Goal: Information Seeking & Learning: Learn about a topic

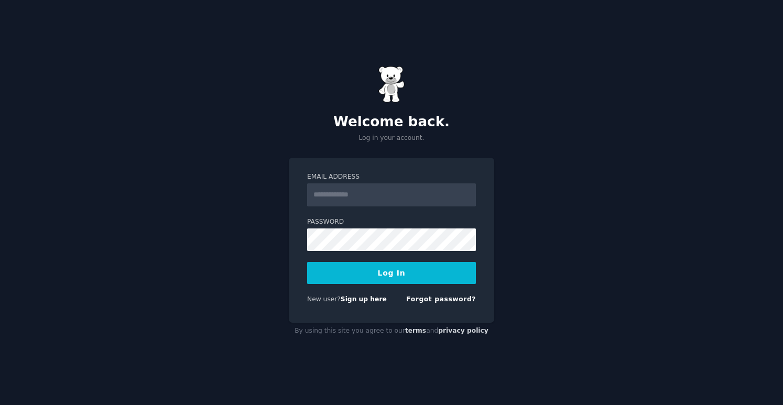
type input "**********"
click at [307, 262] on button "Log In" at bounding box center [391, 273] width 169 height 22
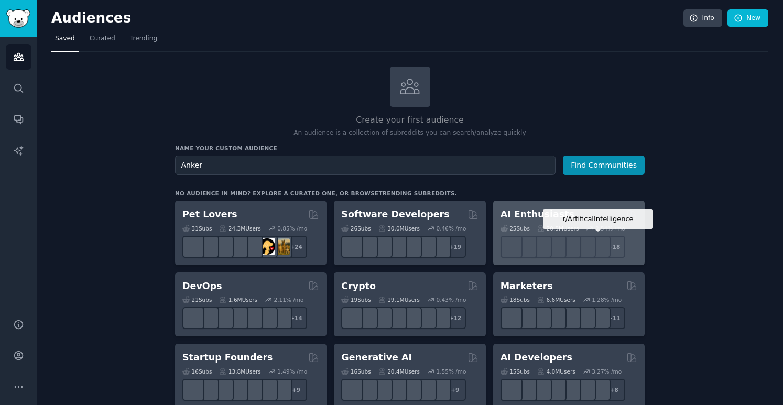
type input "Anker"
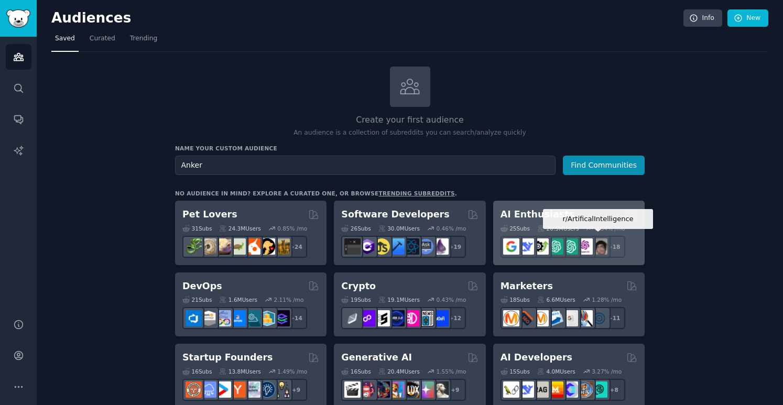
click at [563, 156] on button "Find Communities" at bounding box center [604, 165] width 82 height 19
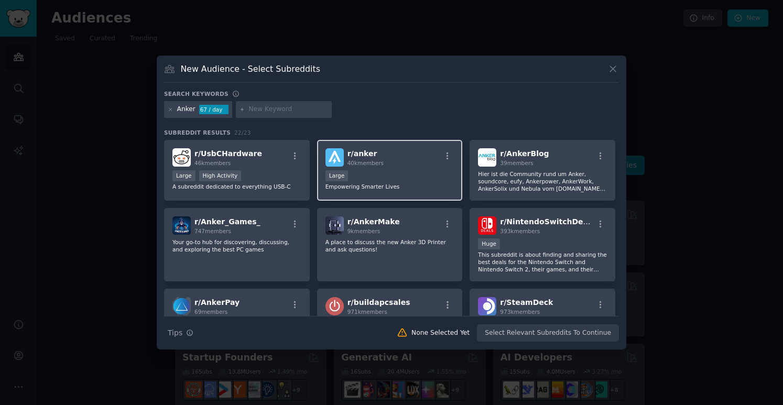
click at [377, 155] on h2 "r/ anker 40k members" at bounding box center [366, 157] width 36 height 18
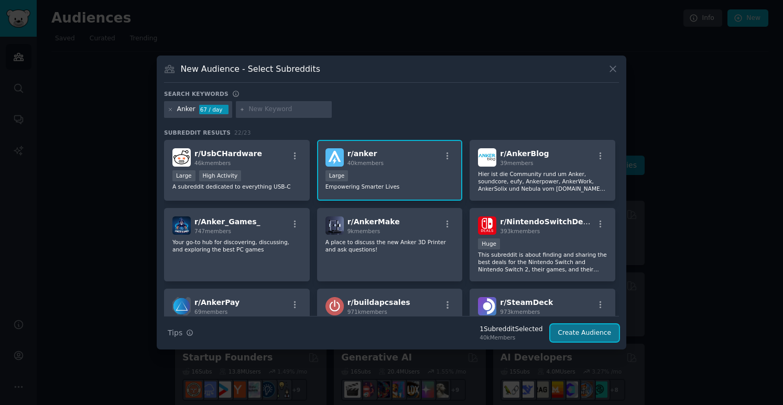
click at [589, 335] on button "Create Audience" at bounding box center [585, 334] width 69 height 18
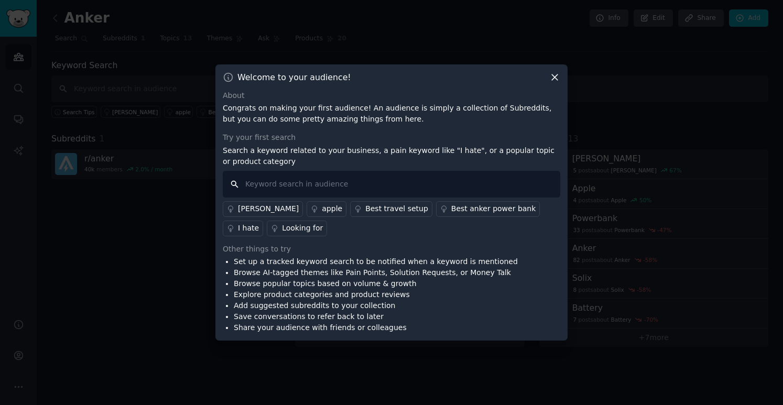
click at [304, 182] on input "text" at bounding box center [392, 184] width 338 height 27
type input "powerbank"
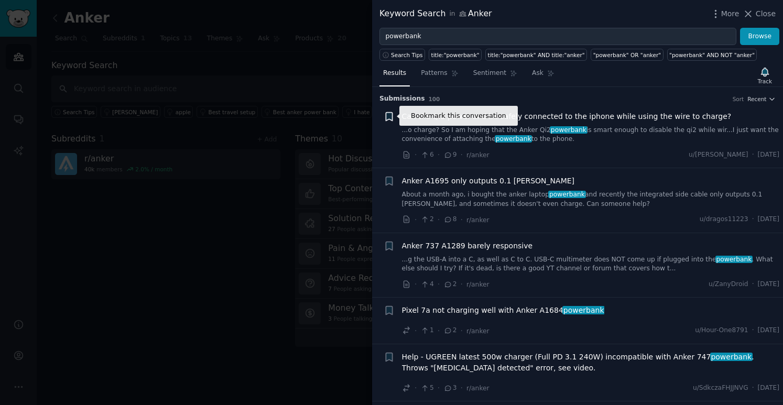
click at [391, 119] on icon "button" at bounding box center [389, 116] width 6 height 8
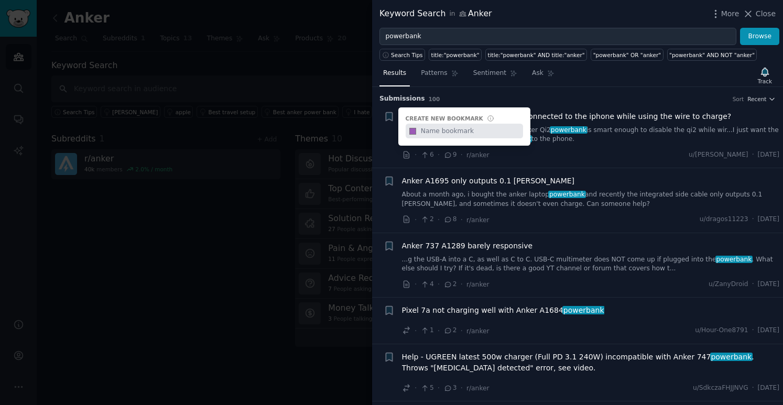
click at [391, 119] on div "+ Create new bookmark #9b59b6" at bounding box center [389, 116] width 11 height 11
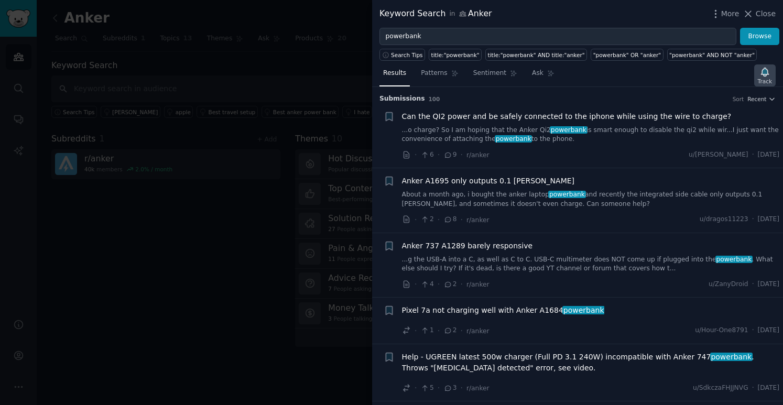
click at [763, 76] on icon "button" at bounding box center [765, 72] width 11 height 11
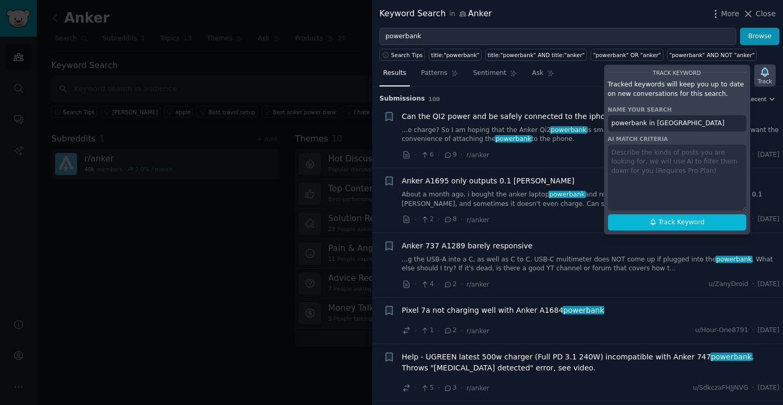
click at [763, 76] on icon "button" at bounding box center [765, 72] width 11 height 11
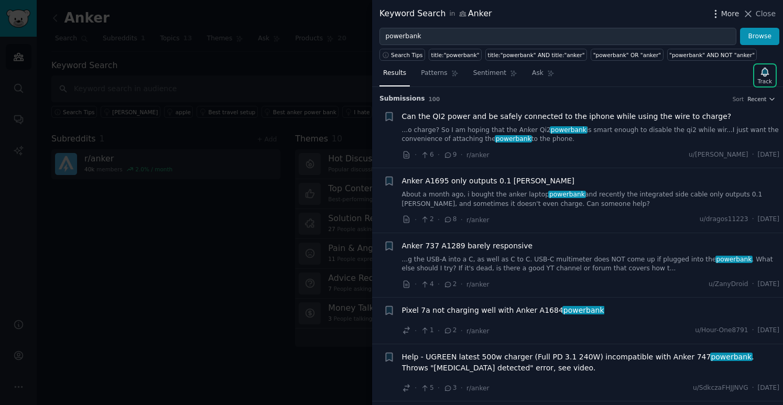
click at [726, 15] on span "More" at bounding box center [730, 13] width 18 height 11
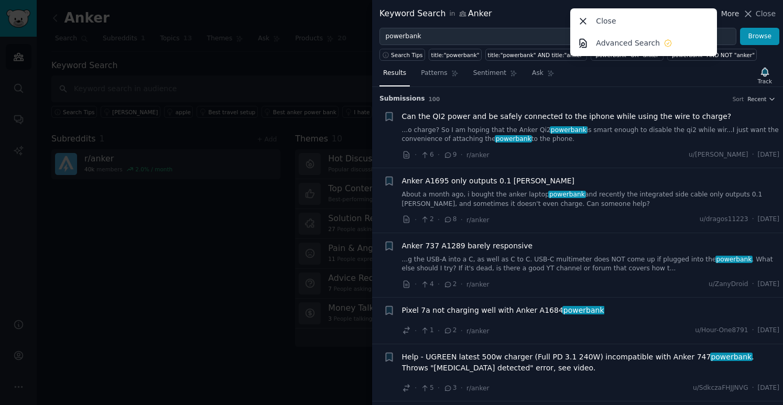
click at [726, 15] on span "More" at bounding box center [730, 13] width 18 height 11
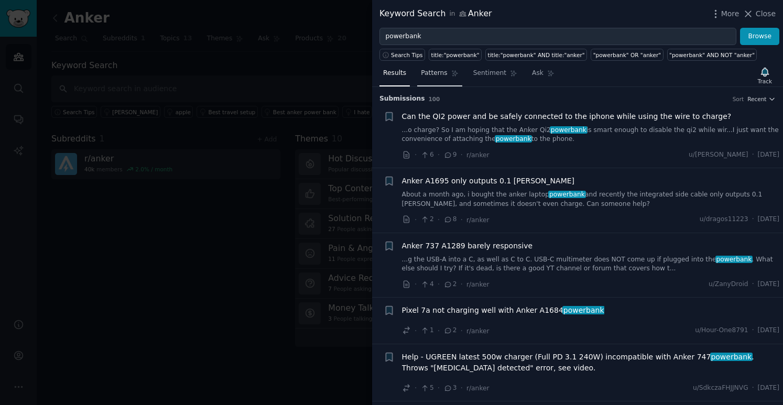
click at [435, 73] on span "Patterns" at bounding box center [434, 73] width 26 height 9
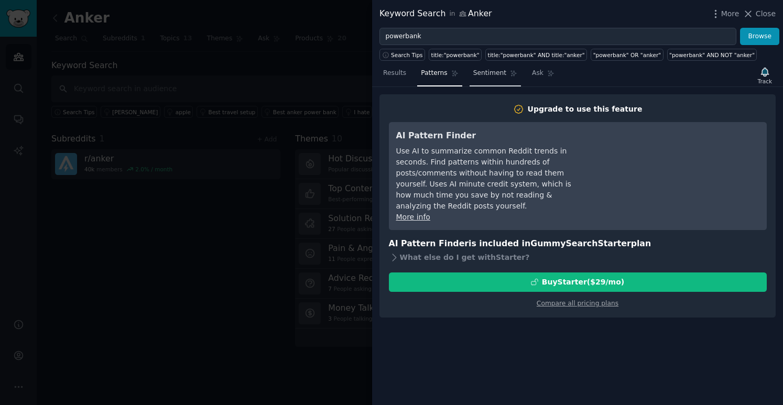
click at [479, 72] on span "Sentiment" at bounding box center [489, 73] width 33 height 9
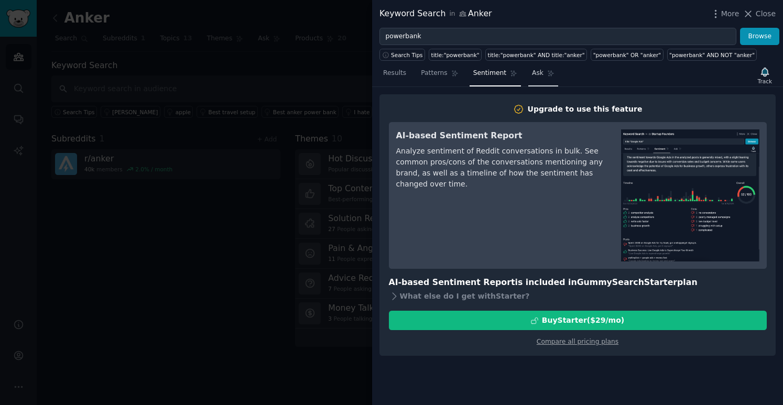
click at [545, 78] on link "Ask" at bounding box center [544, 75] width 30 height 21
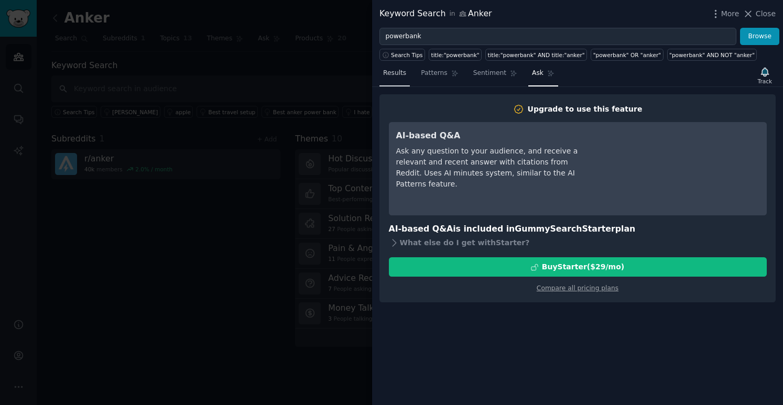
click at [395, 79] on link "Results" at bounding box center [395, 75] width 30 height 21
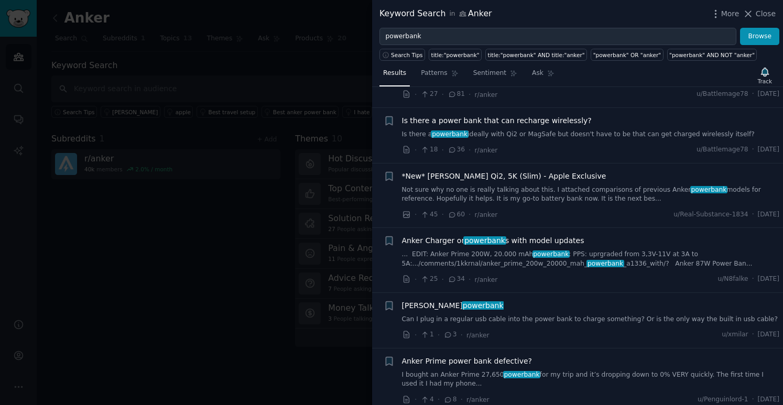
scroll to position [944, 0]
click at [295, 161] on div at bounding box center [391, 202] width 783 height 405
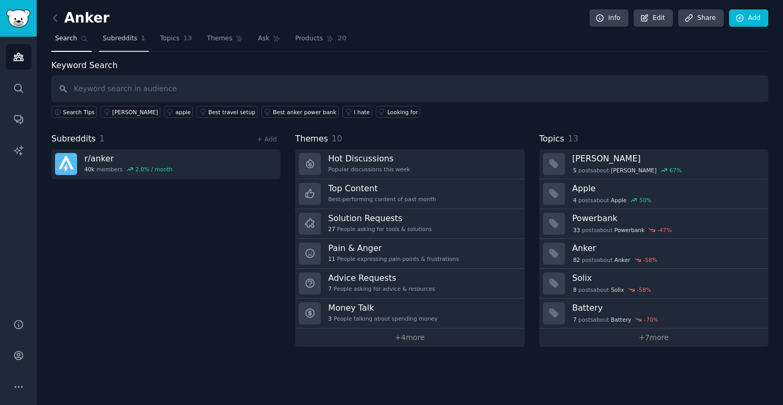
click at [125, 37] on span "Subreddits" at bounding box center [120, 38] width 35 height 9
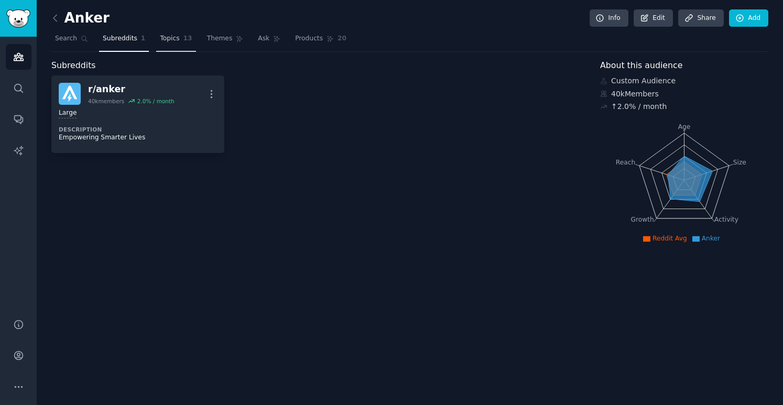
click at [175, 37] on span "Topics" at bounding box center [169, 38] width 19 height 9
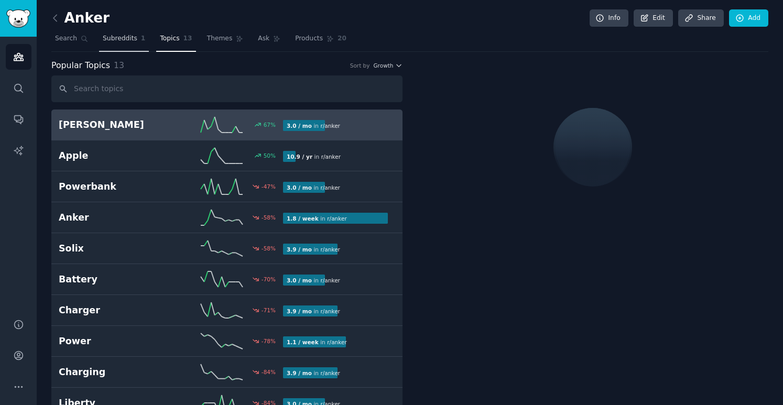
click at [125, 40] on span "Subreddits" at bounding box center [120, 38] width 35 height 9
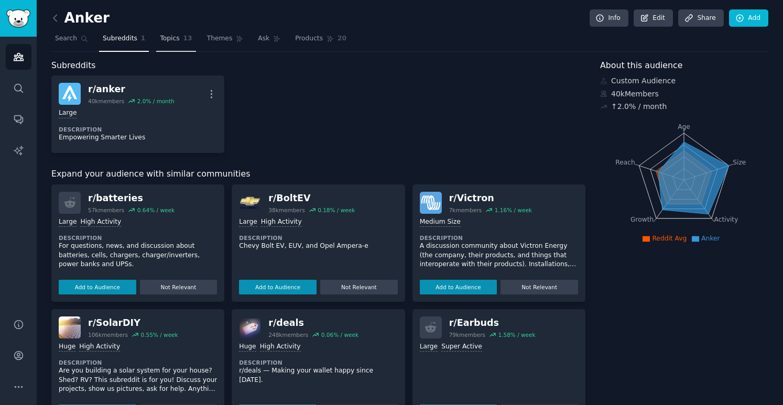
click at [160, 38] on span "Topics" at bounding box center [169, 38] width 19 height 9
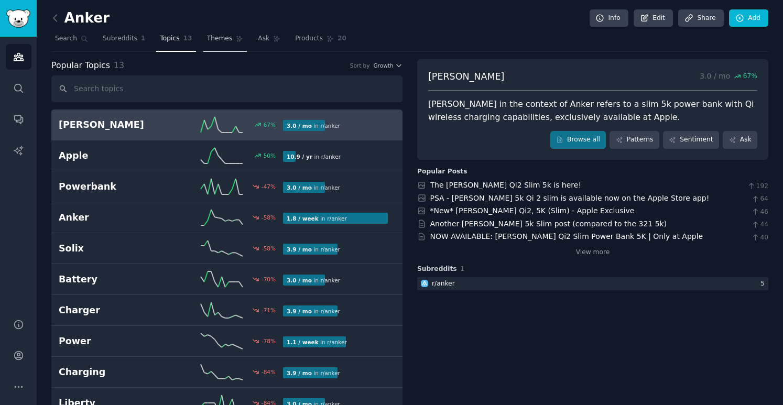
click at [222, 44] on link "Themes" at bounding box center [225, 40] width 44 height 21
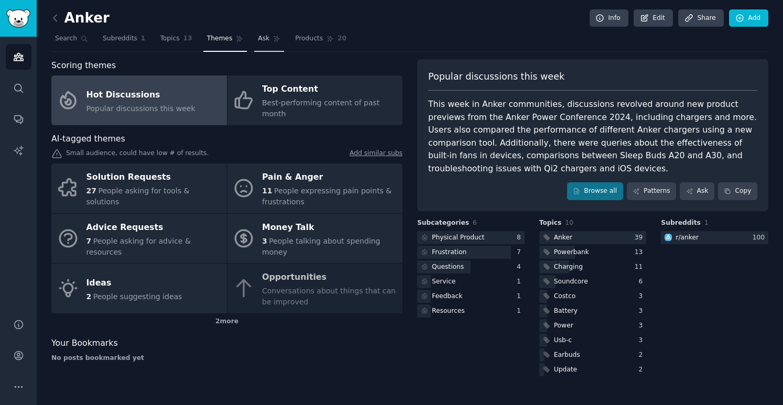
click at [258, 41] on span "Ask" at bounding box center [264, 38] width 12 height 9
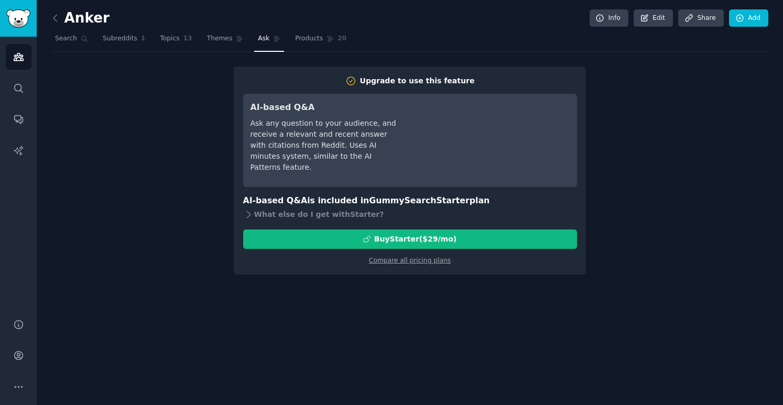
drag, startPoint x: 651, startPoint y: 169, endPoint x: 611, endPoint y: 152, distance: 43.4
click at [651, 169] on div "Upgrade to use this feature AI-based Q&A Ask any question to your audience, and…" at bounding box center [409, 171] width 717 height 208
click at [301, 34] on span "Products" at bounding box center [309, 38] width 28 height 9
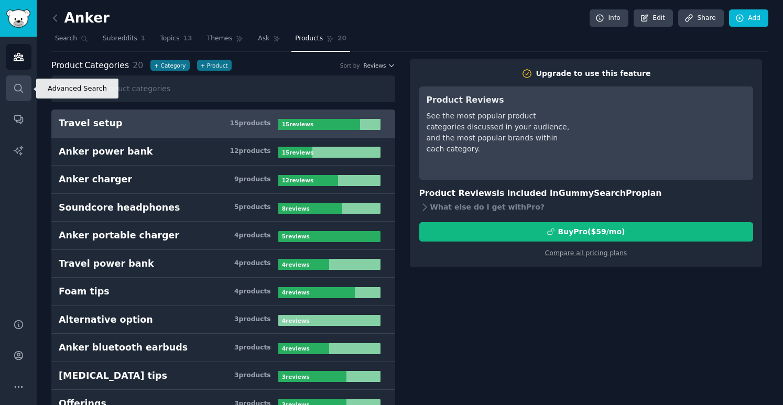
click at [13, 93] on icon "Sidebar" at bounding box center [18, 88] width 11 height 11
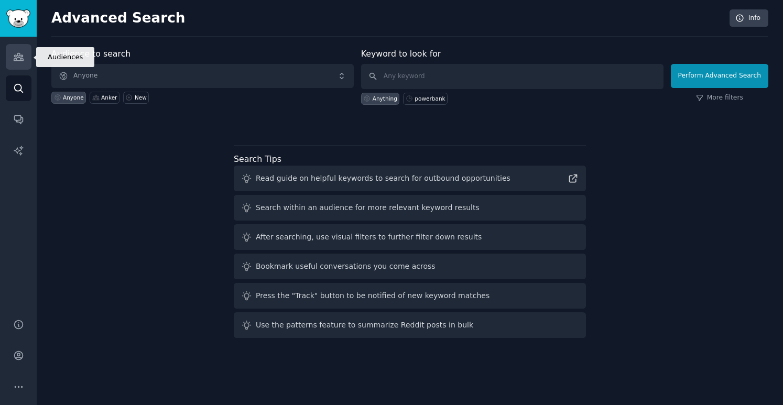
click at [14, 56] on icon "Sidebar" at bounding box center [18, 56] width 11 height 11
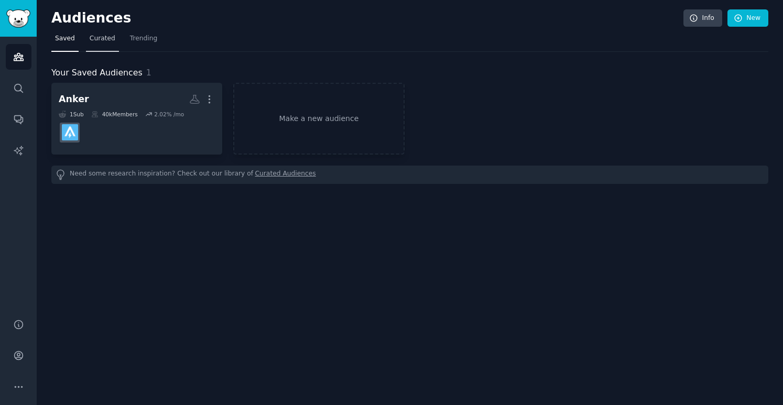
click at [93, 45] on link "Curated" at bounding box center [102, 40] width 33 height 21
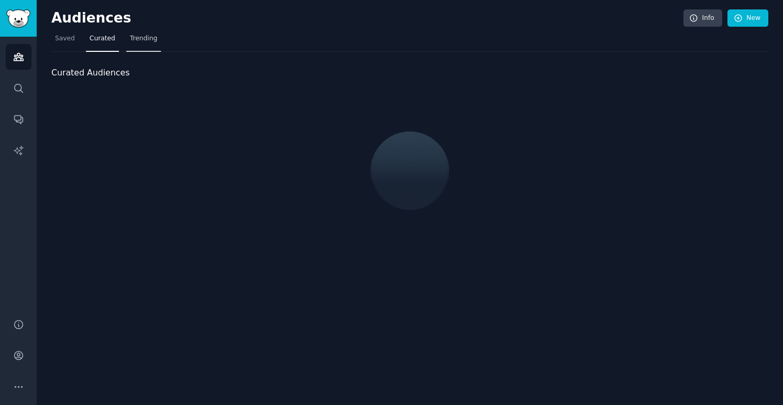
click at [141, 42] on span "Trending" at bounding box center [143, 38] width 27 height 9
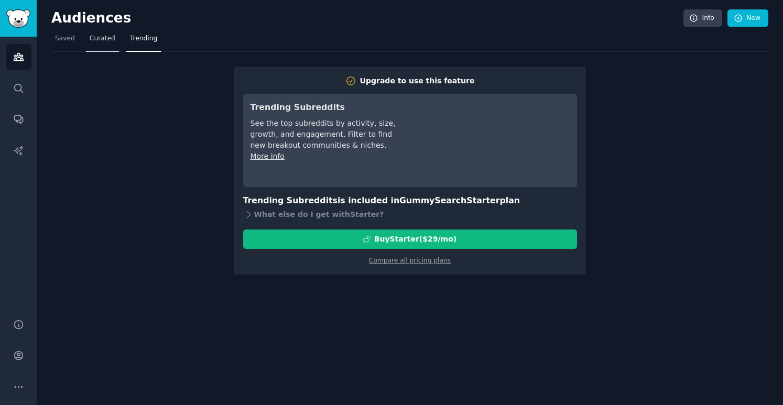
click at [112, 45] on link "Curated" at bounding box center [102, 40] width 33 height 21
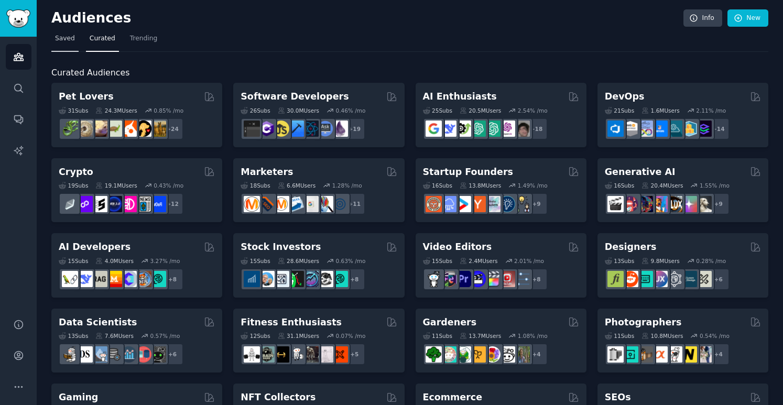
click at [59, 44] on link "Saved" at bounding box center [64, 40] width 27 height 21
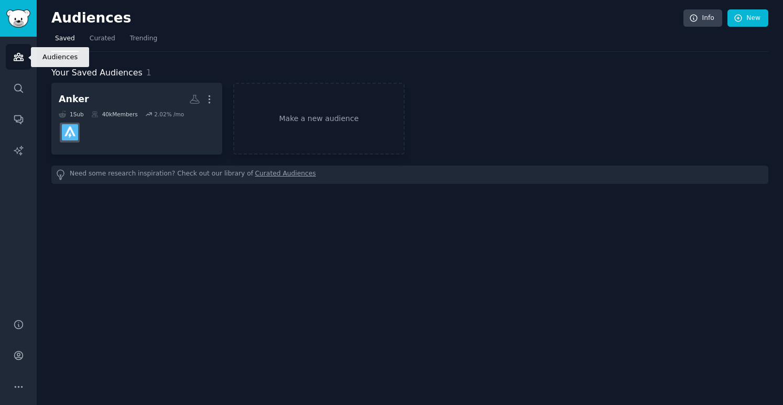
click at [17, 69] on link "Audiences" at bounding box center [19, 57] width 26 height 26
click at [103, 44] on link "Curated" at bounding box center [102, 40] width 33 height 21
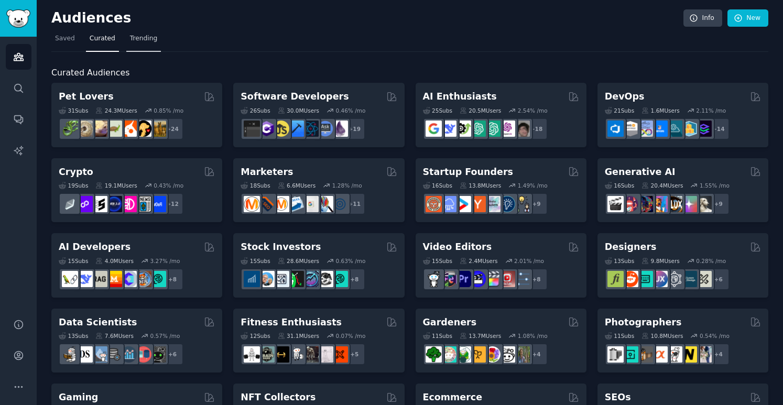
click at [141, 46] on link "Trending" at bounding box center [143, 40] width 35 height 21
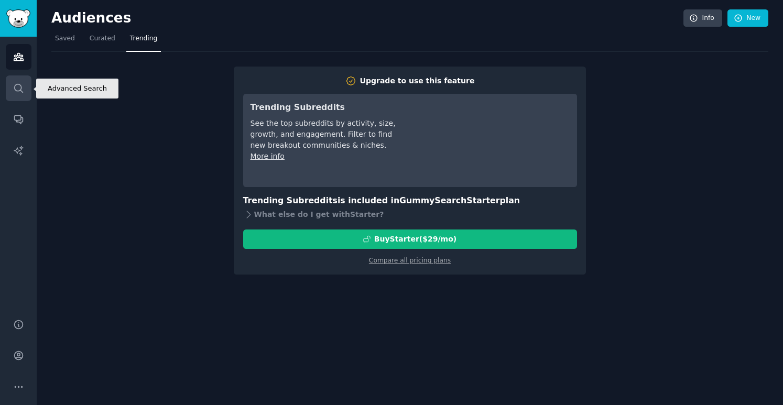
click at [11, 88] on link "Search" at bounding box center [19, 89] width 26 height 26
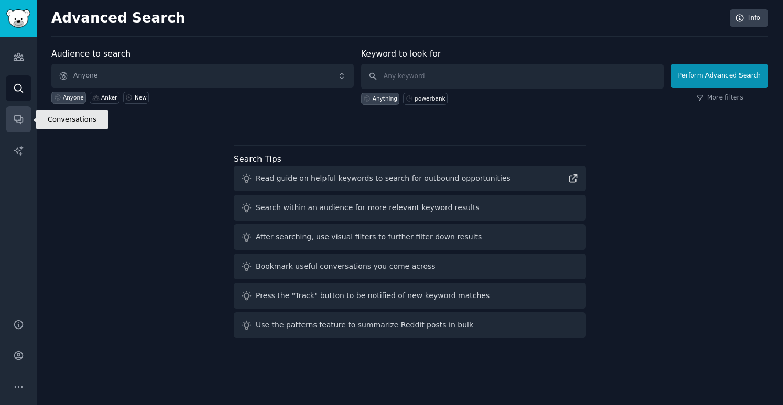
click at [17, 110] on link "Conversations" at bounding box center [19, 119] width 26 height 26
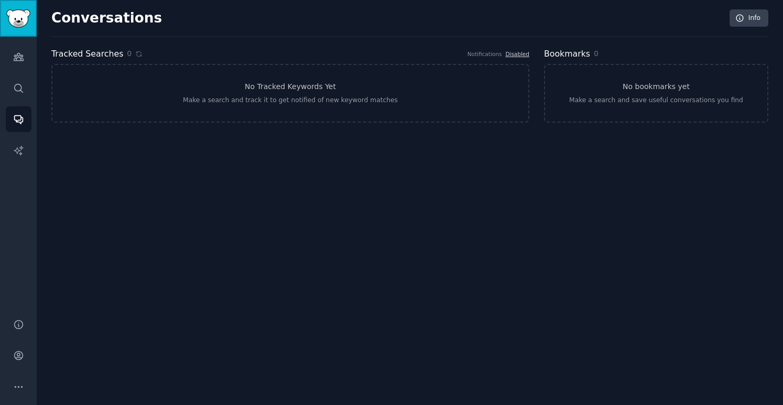
click at [30, 12] on img "Sidebar" at bounding box center [18, 18] width 24 height 18
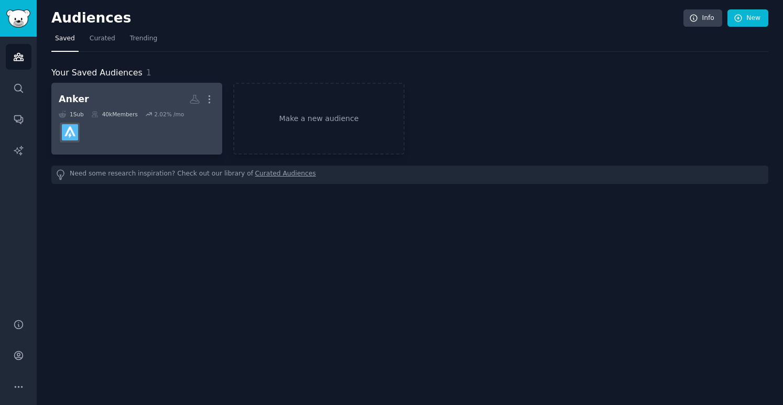
click at [87, 137] on dd at bounding box center [137, 132] width 156 height 29
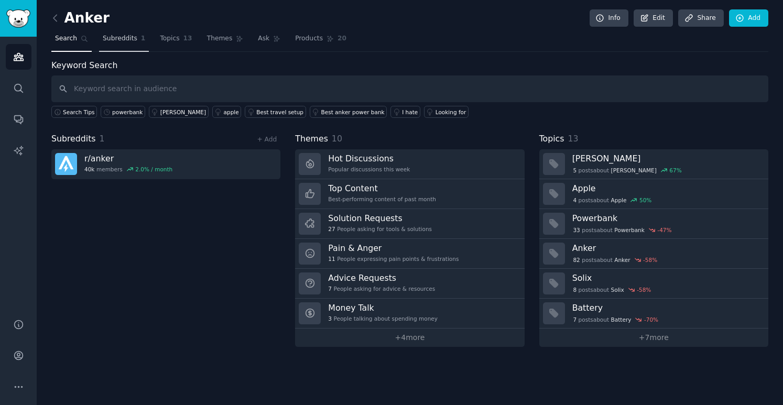
click at [111, 34] on span "Subreddits" at bounding box center [120, 38] width 35 height 9
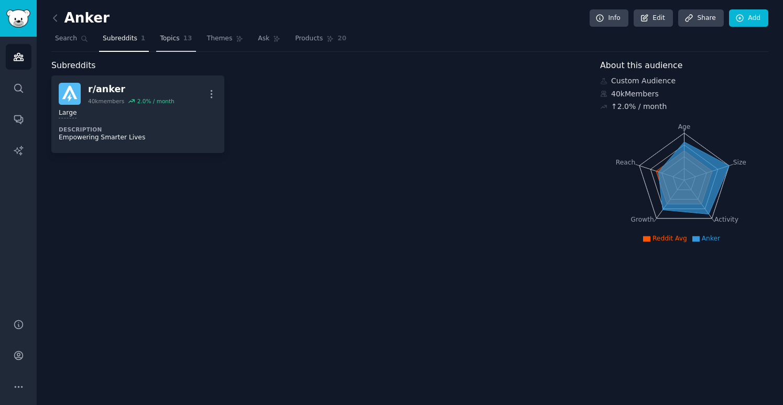
click at [160, 46] on link "Topics 13" at bounding box center [175, 40] width 39 height 21
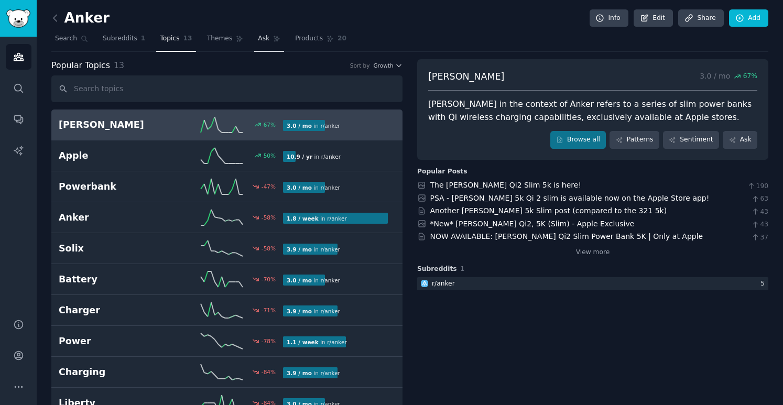
click at [254, 40] on link "Ask" at bounding box center [269, 40] width 30 height 21
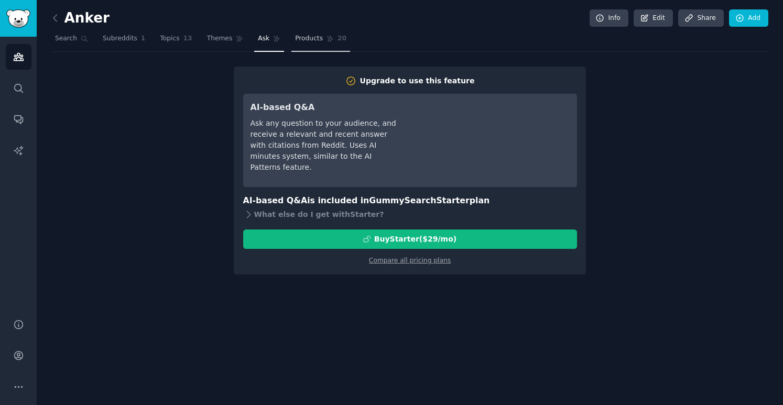
click at [301, 42] on span "Products" at bounding box center [309, 38] width 28 height 9
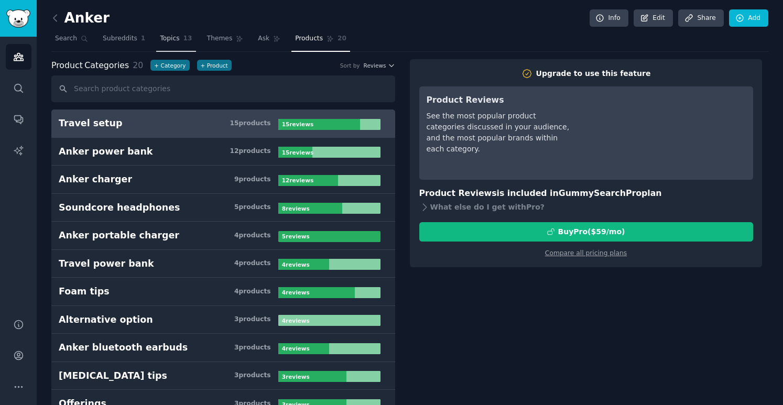
click at [166, 36] on span "Topics" at bounding box center [169, 38] width 19 height 9
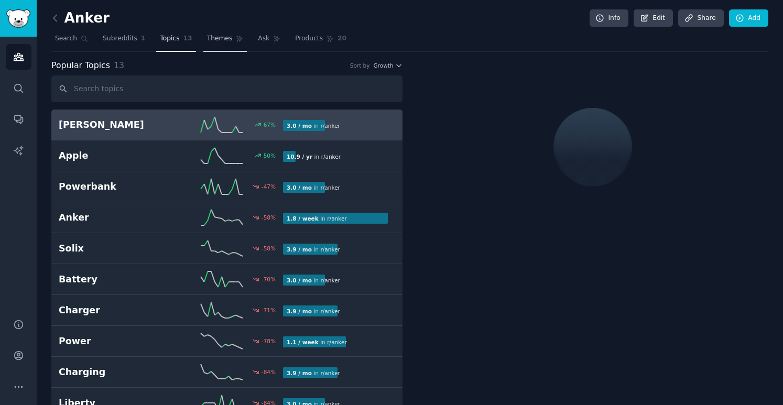
click at [214, 36] on span "Themes" at bounding box center [220, 38] width 26 height 9
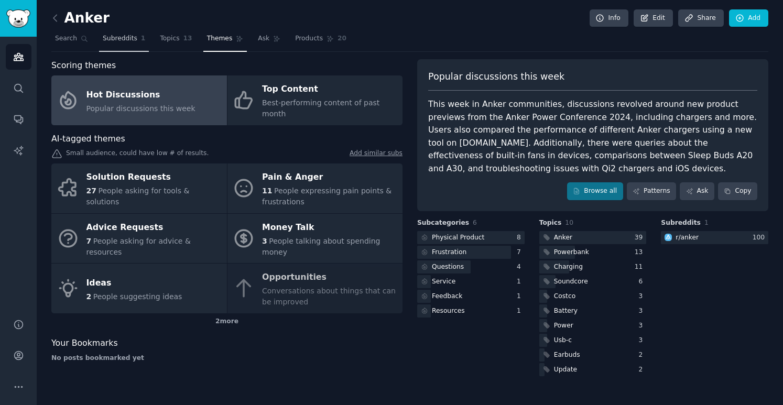
click at [125, 42] on span "Subreddits" at bounding box center [120, 38] width 35 height 9
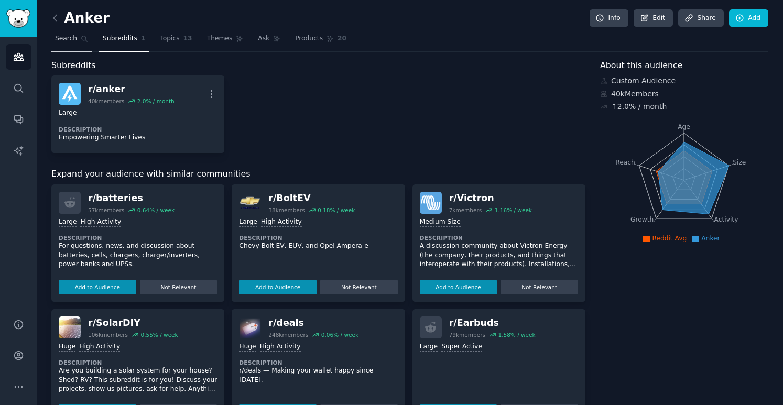
click at [63, 40] on span "Search" at bounding box center [66, 38] width 22 height 9
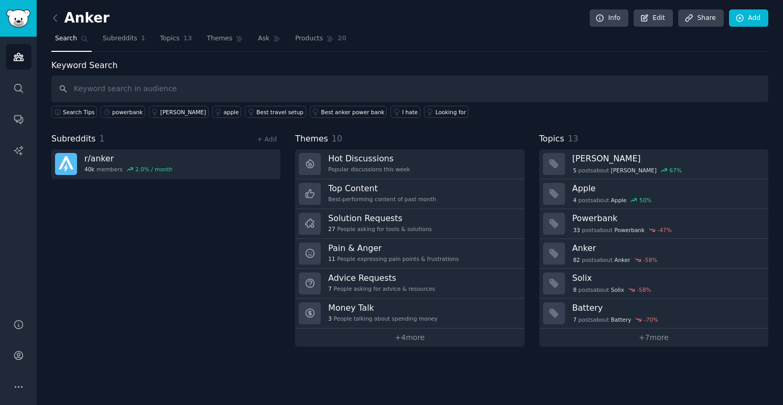
click at [204, 87] on input "text" at bounding box center [409, 89] width 717 height 27
type input "anker"
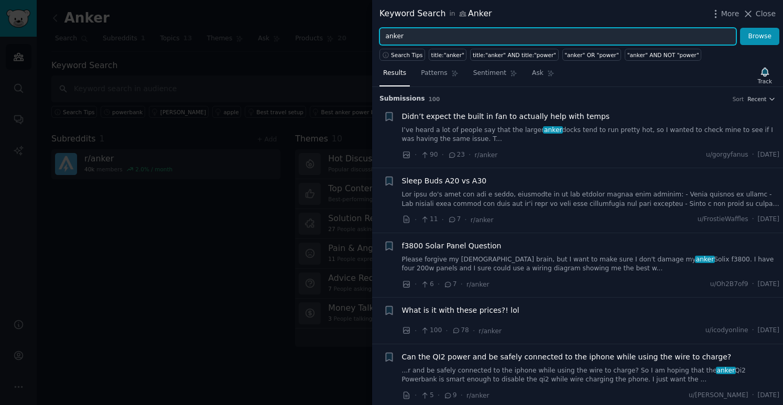
click at [467, 38] on input "anker" at bounding box center [558, 37] width 357 height 18
type input "anker powerbank"
click at [740, 28] on button "Browse" at bounding box center [759, 37] width 39 height 18
